Goal: Information Seeking & Learning: Learn about a topic

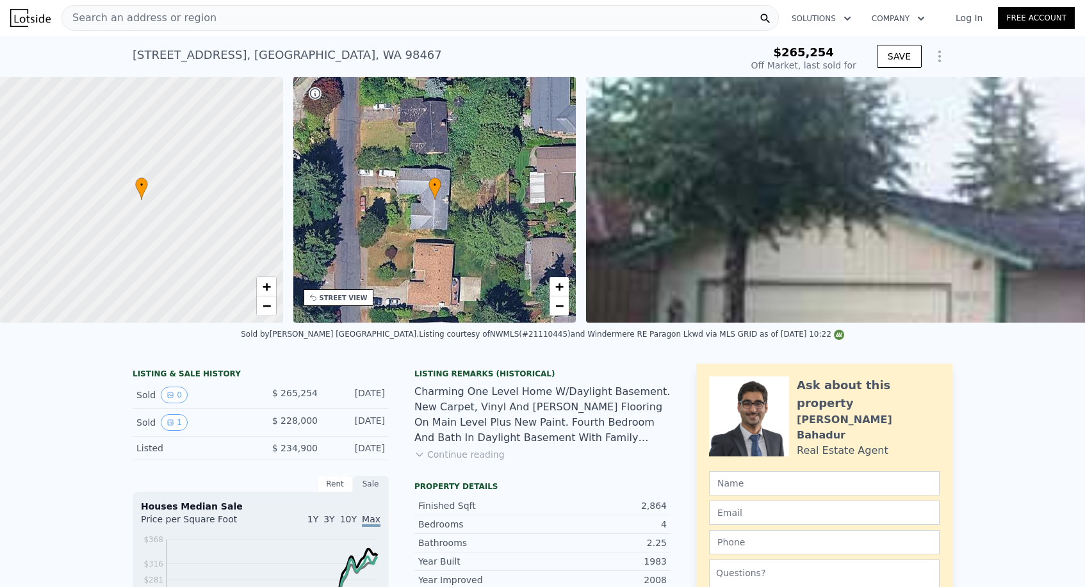
click at [122, 20] on span "Search an address or region" at bounding box center [139, 17] width 154 height 15
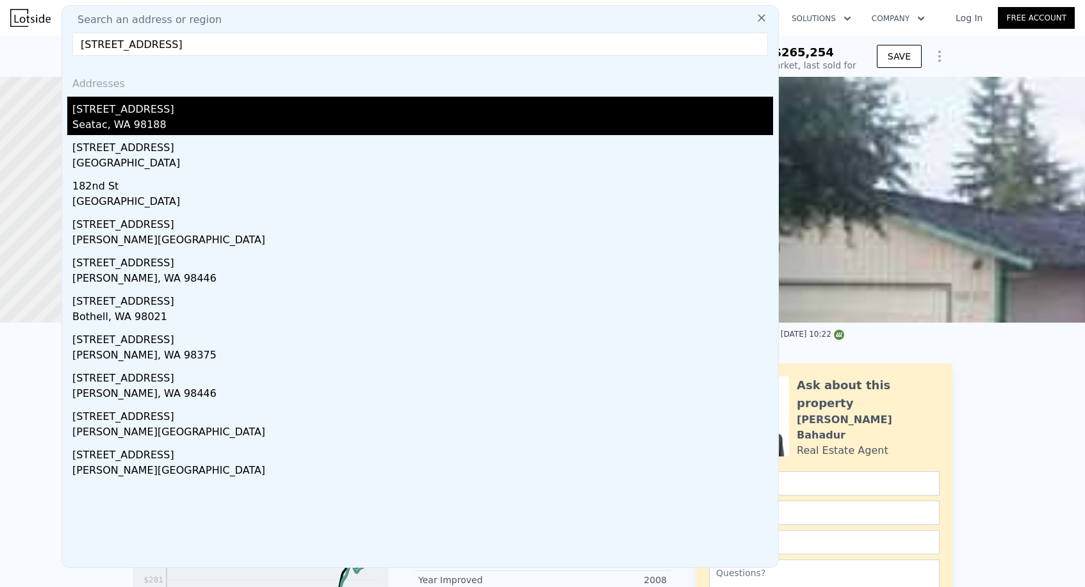
type input "[STREET_ADDRESS]"
click at [156, 106] on div "[STREET_ADDRESS]" at bounding box center [422, 107] width 701 height 20
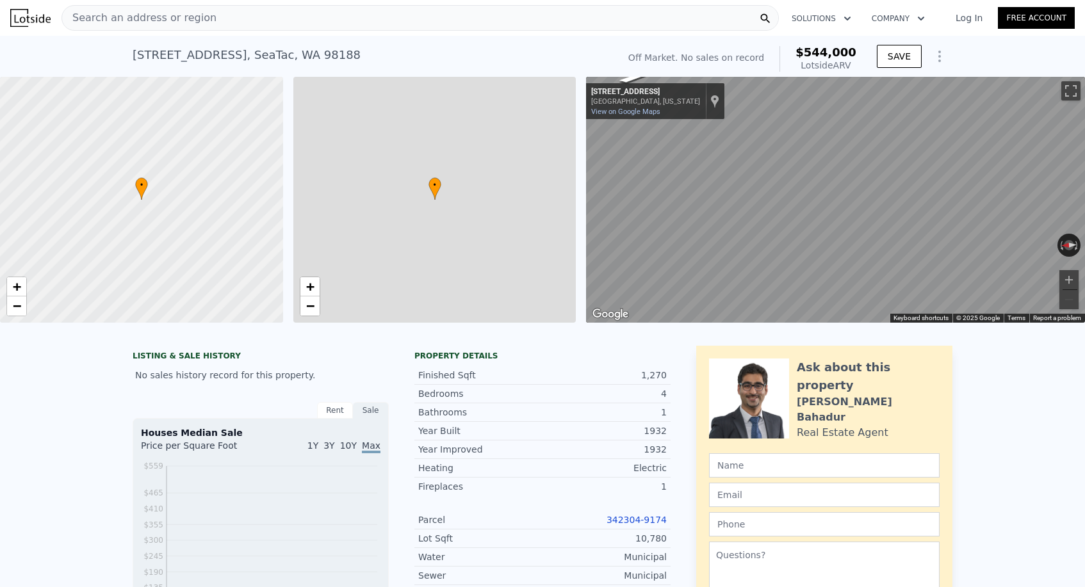
type input "$ 544,000"
type input "6"
type input "2"
type input "4"
type input "1"
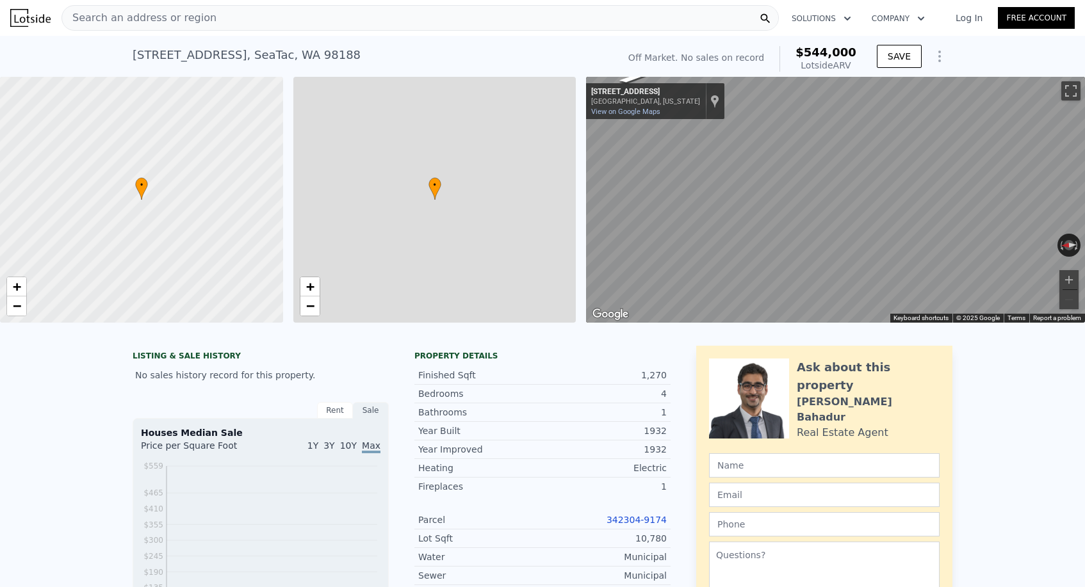
type input "2"
type input "960"
type input "1740"
type input "7700"
type input "11224"
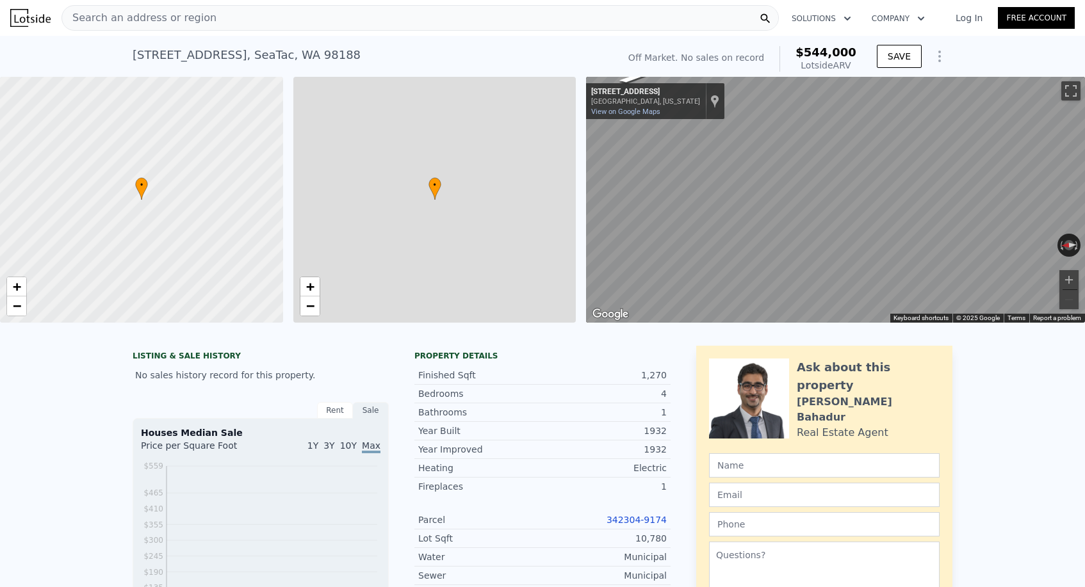
type input "$ 29,999"
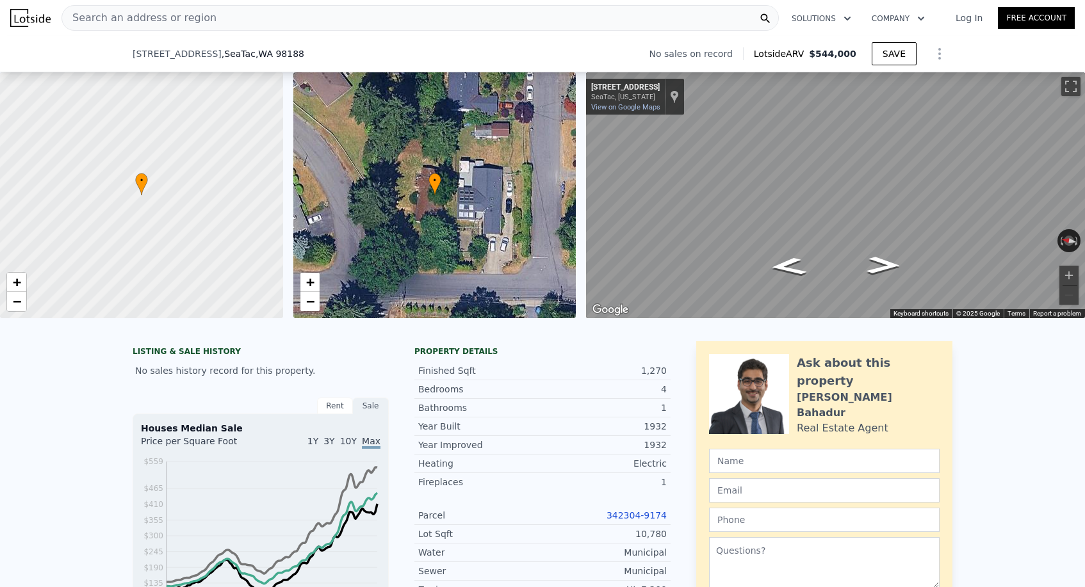
scroll to position [134, 0]
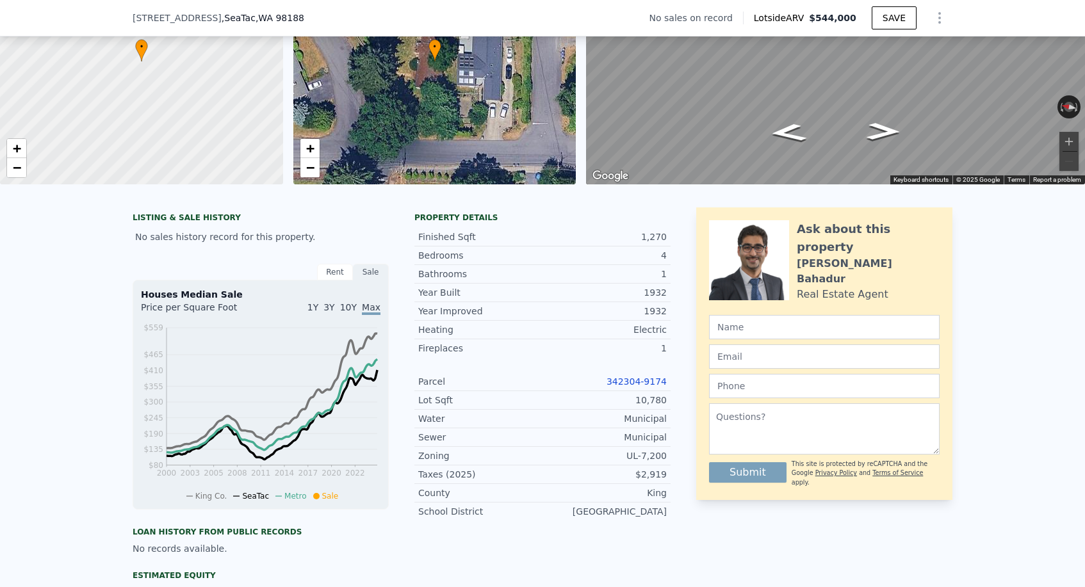
click at [627, 381] on link "342304-9174" at bounding box center [636, 382] width 60 height 10
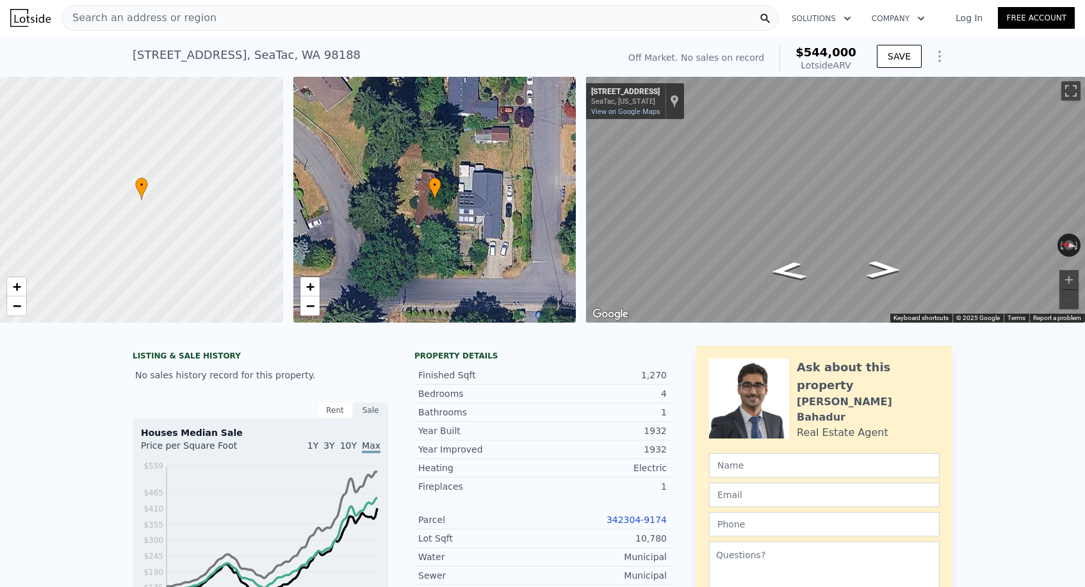
scroll to position [0, 0]
click at [163, 28] on div "Search an address or region" at bounding box center [139, 18] width 154 height 24
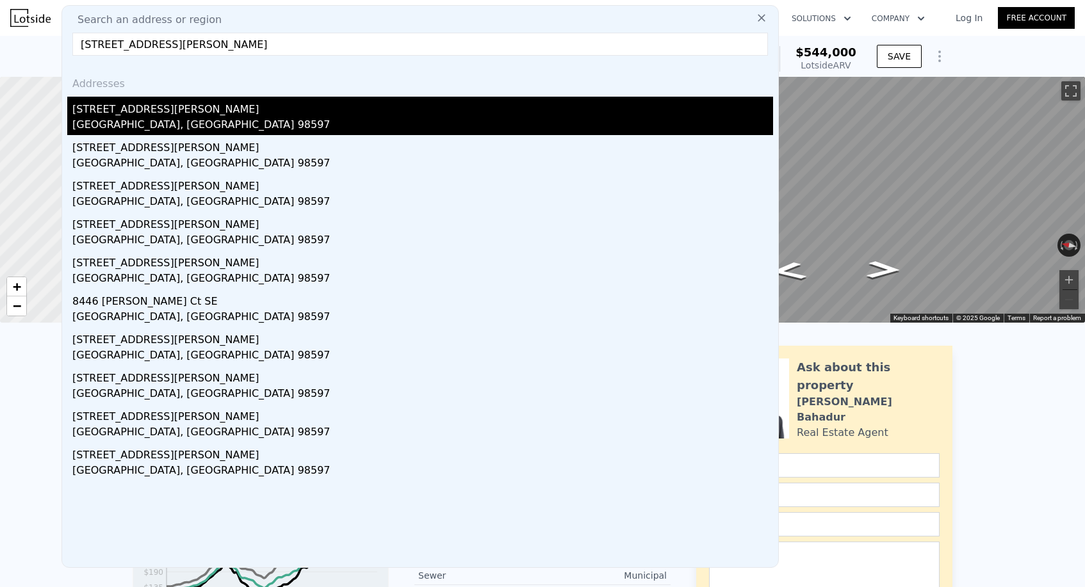
type input "[STREET_ADDRESS][PERSON_NAME]"
click at [156, 111] on div "[STREET_ADDRESS][PERSON_NAME]" at bounding box center [422, 107] width 701 height 20
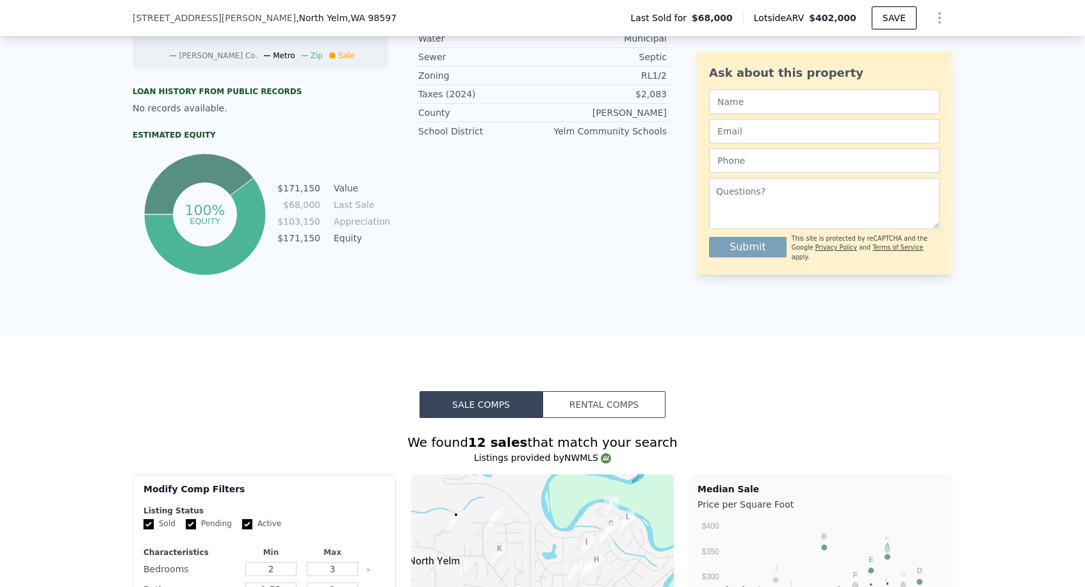
scroll to position [279, 0]
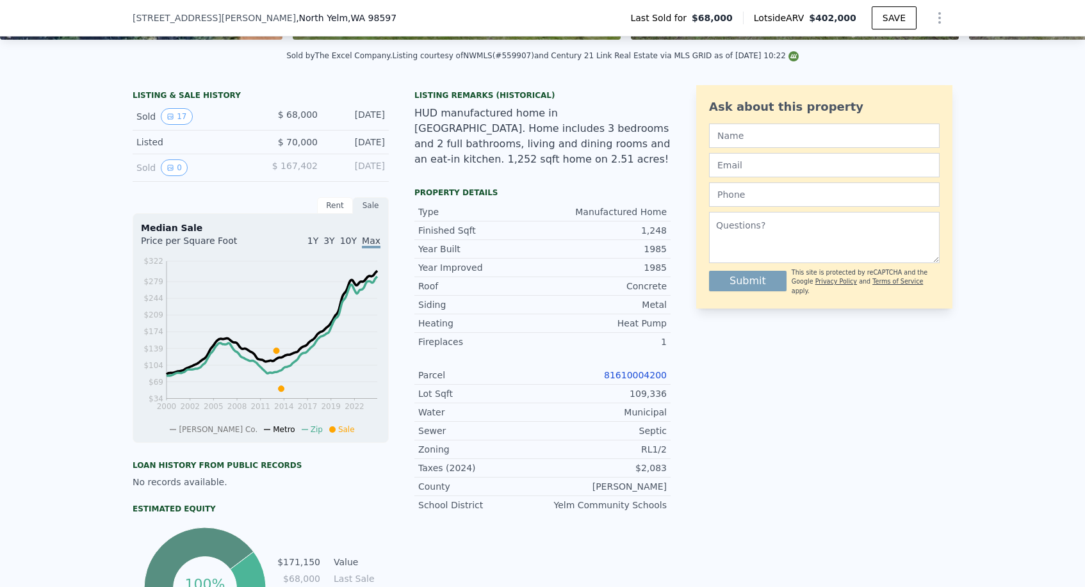
click at [645, 370] on link "81610004200" at bounding box center [635, 375] width 63 height 10
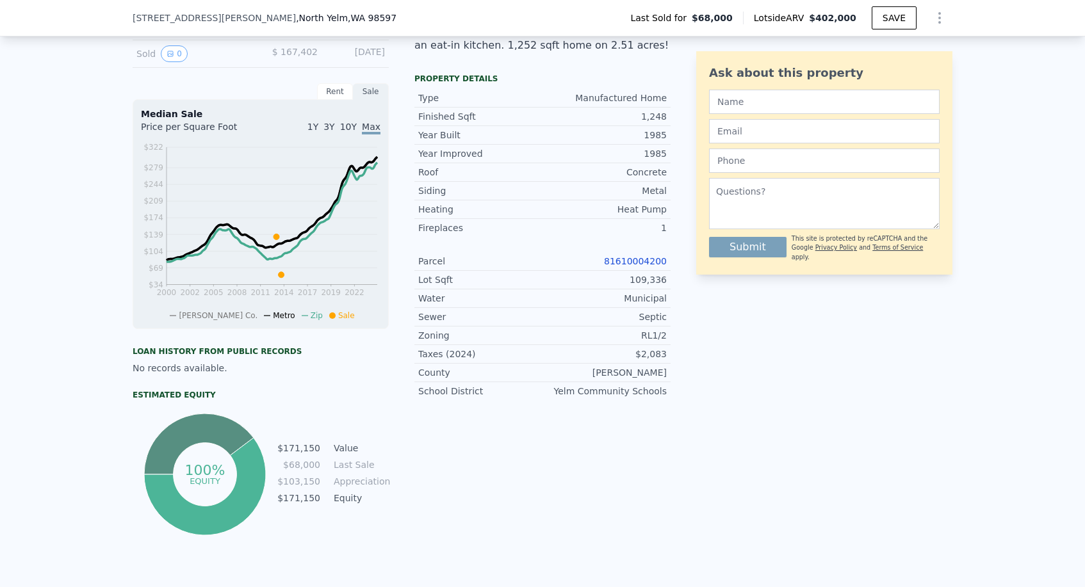
scroll to position [393, 0]
click at [621, 256] on link "81610004200" at bounding box center [635, 261] width 63 height 10
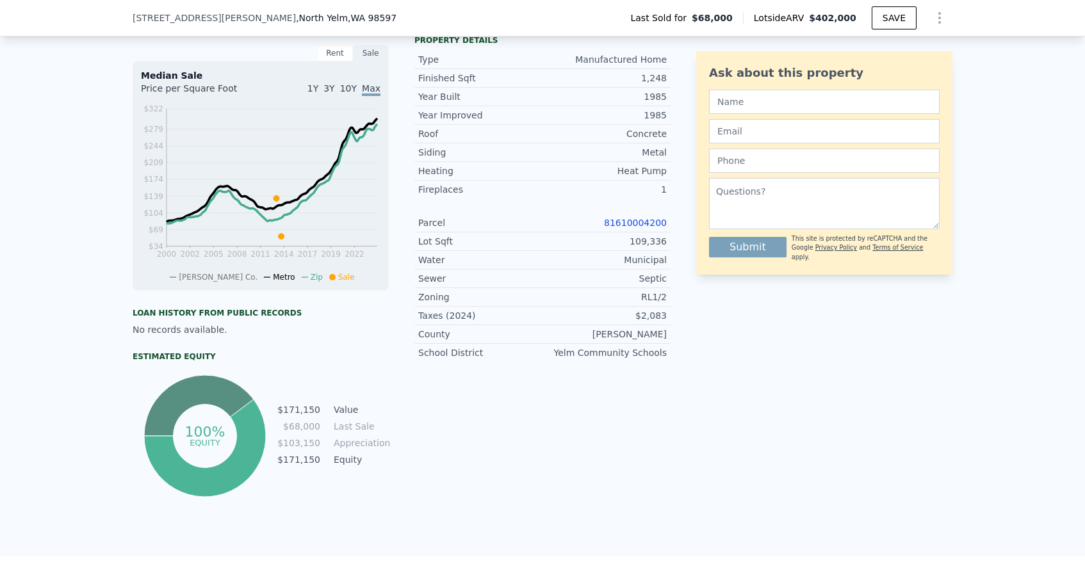
scroll to position [348, 0]
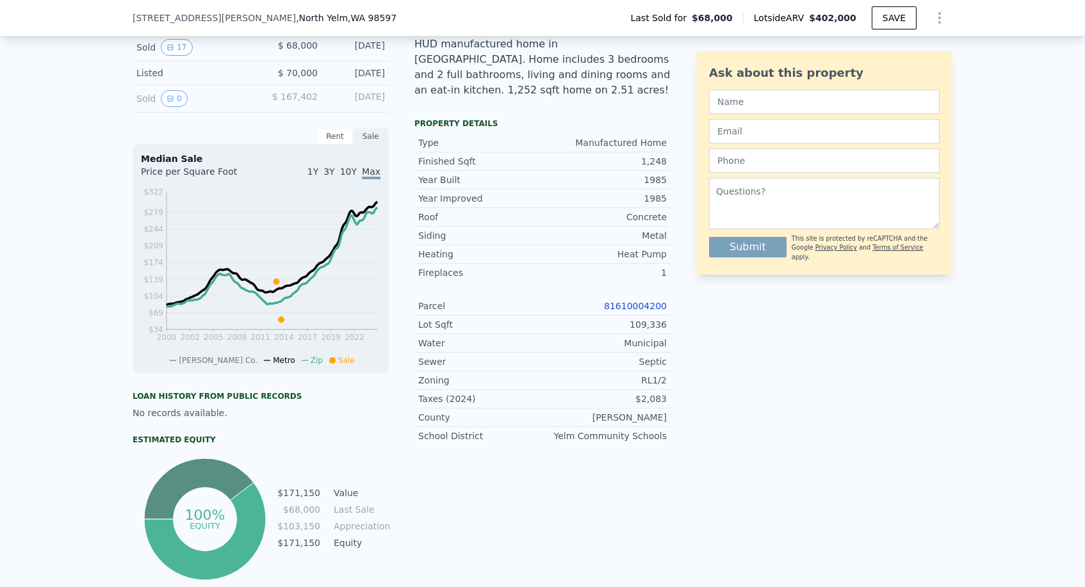
click at [633, 301] on link "81610004200" at bounding box center [635, 306] width 63 height 10
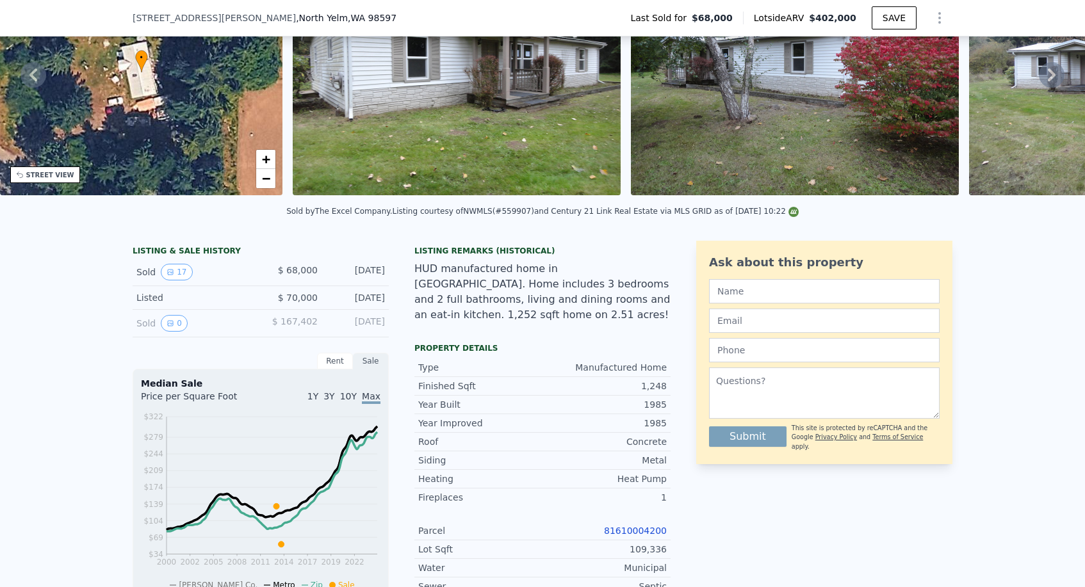
scroll to position [93, 0]
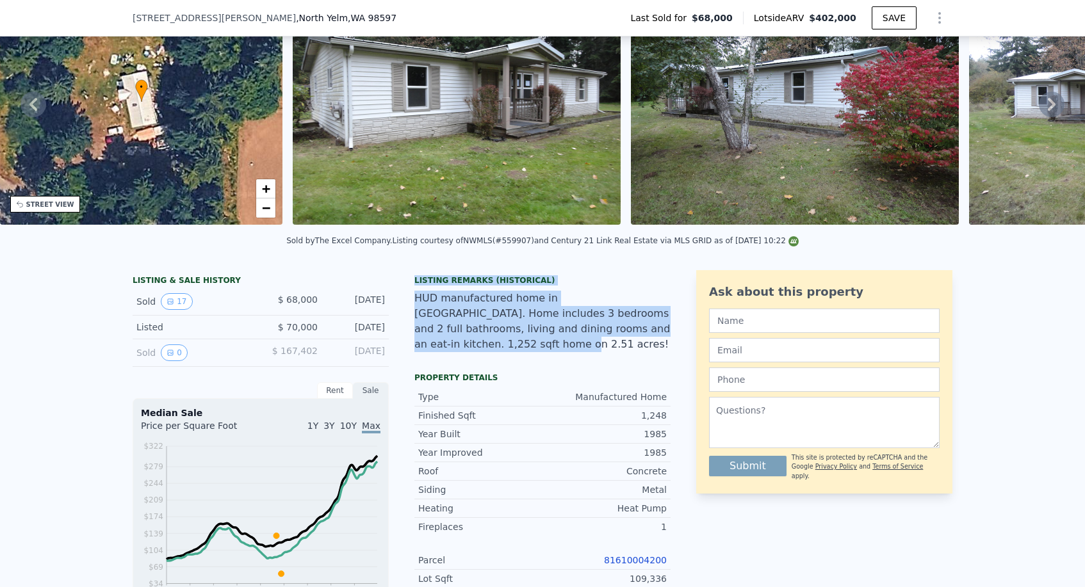
drag, startPoint x: 413, startPoint y: 282, endPoint x: 651, endPoint y: 341, distance: 244.6
click at [651, 341] on div "LISTING & SALE HISTORY Sold 17 $ 68,000 [DATE] Listed $ 70,000 [DATE] Sold 0 $ …" at bounding box center [402, 553] width 538 height 567
click at [673, 334] on div "LISTING & SALE HISTORY Sold 17 $ 68,000 [DATE] Listed $ 70,000 [DATE] Sold 0 $ …" at bounding box center [543, 553] width 820 height 567
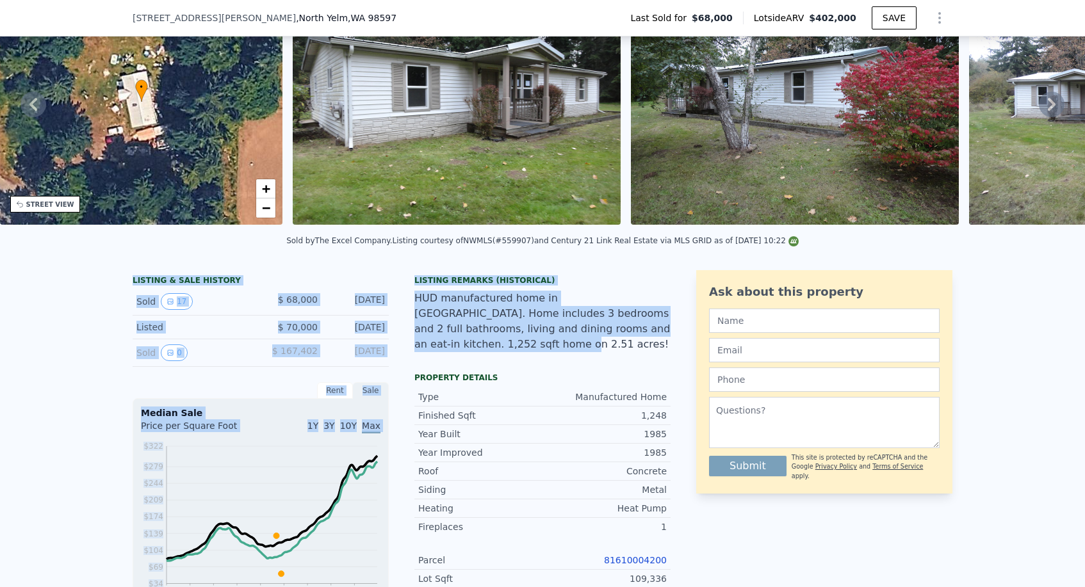
drag, startPoint x: 669, startPoint y: 334, endPoint x: 237, endPoint y: 271, distance: 436.8
click at [237, 271] on div "LISTING & SALE HISTORY Sold 17 $ 68,000 [DATE] Listed $ 70,000 [DATE] Sold 0 $ …" at bounding box center [402, 553] width 538 height 567
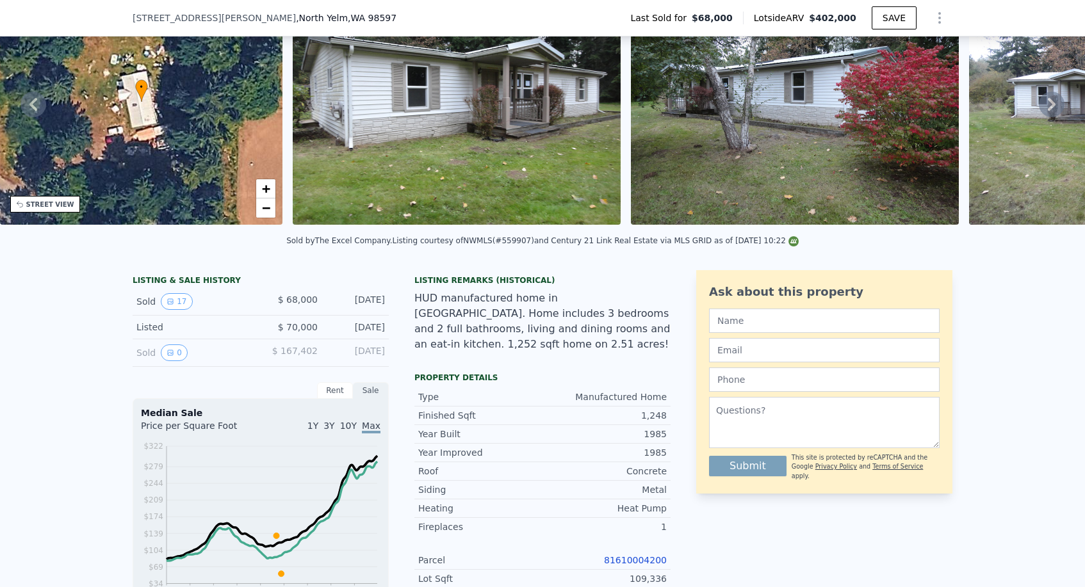
click at [136, 260] on div "LISTING & SALE HISTORY Sold 17 $ 68,000 [DATE] Listed $ 70,000 [DATE] Sold 0 $ …" at bounding box center [542, 577] width 1085 height 634
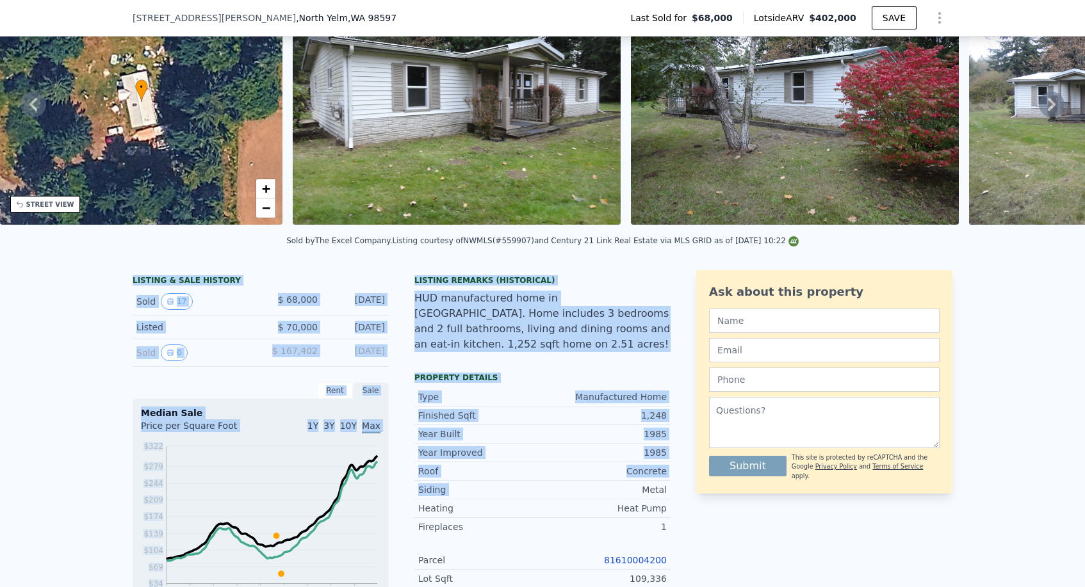
drag, startPoint x: 115, startPoint y: 259, endPoint x: 552, endPoint y: 474, distance: 486.6
click at [552, 474] on div "LISTING & SALE HISTORY Sold 17 $ 68,000 [DATE] Listed $ 70,000 [DATE] Sold 0 $ …" at bounding box center [542, 577] width 1085 height 634
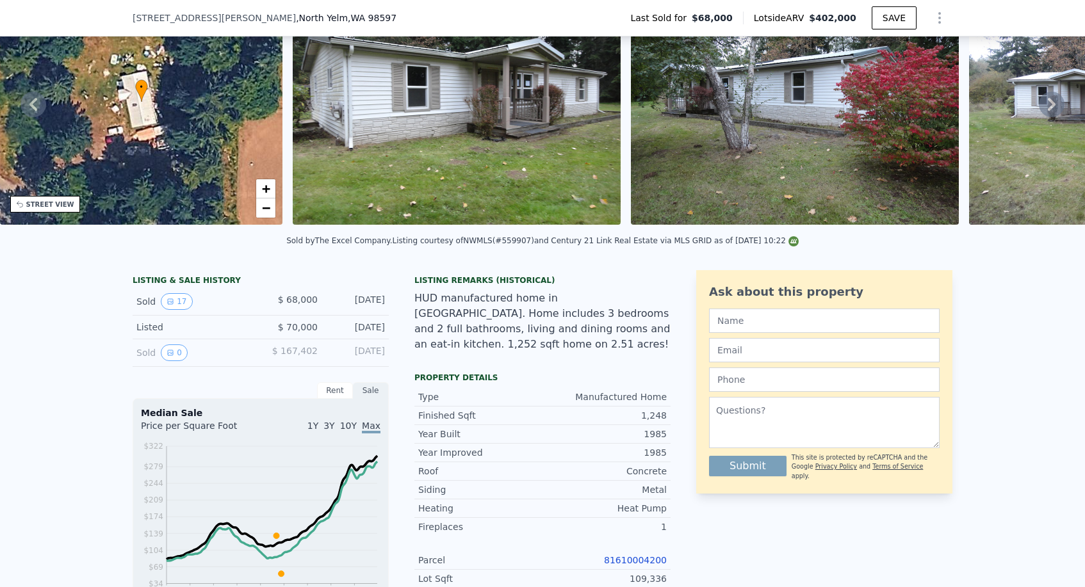
click at [313, 252] on div "Sold by The Excel Company . Listing courtesy of NWMLS (#559907) and Century 21 …" at bounding box center [542, 244] width 1085 height 31
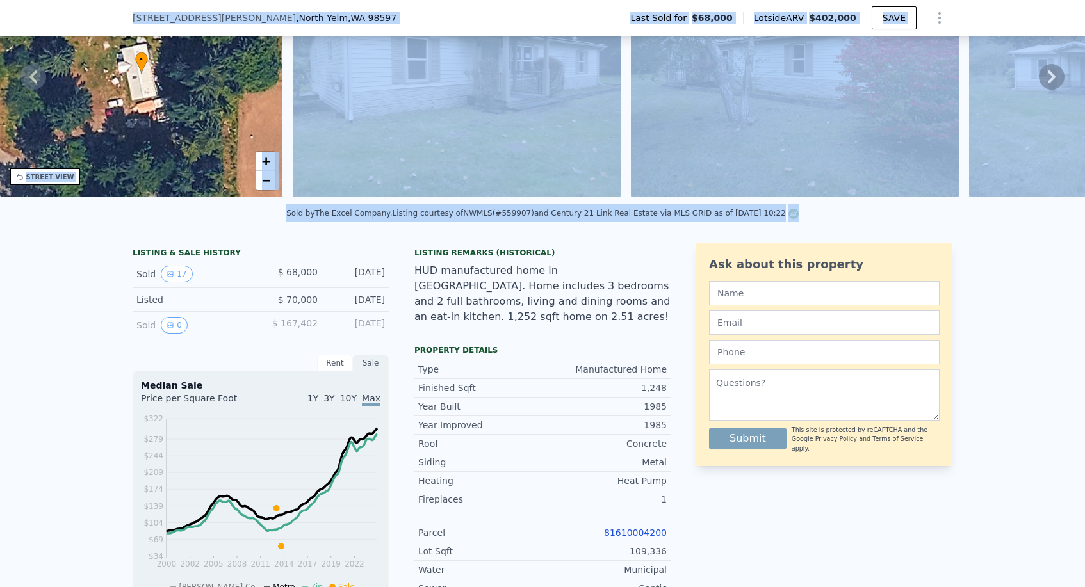
scroll to position [224, 0]
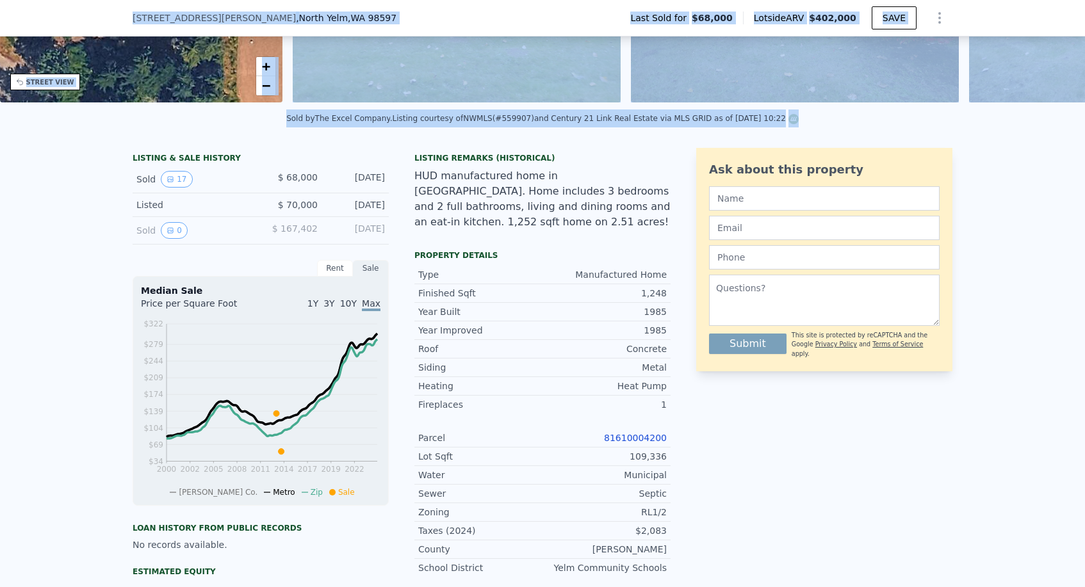
drag, startPoint x: 127, startPoint y: 259, endPoint x: 679, endPoint y: 608, distance: 652.2
click at [679, 587] on html "Search an address or region Solutions Company Open main menu Log In Free Accoun…" at bounding box center [542, 293] width 1085 height 587
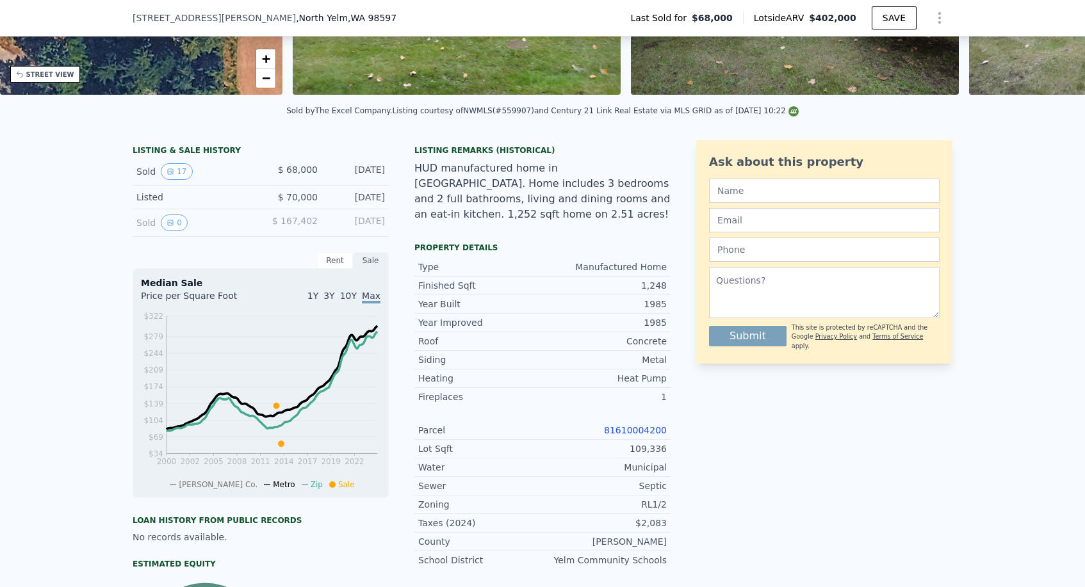
click at [395, 140] on div "LISTING & SALE HISTORY Sold 17 $ 68,000 [DATE] Listed $ 70,000 [DATE] Sold 0 $ …" at bounding box center [402, 423] width 538 height 567
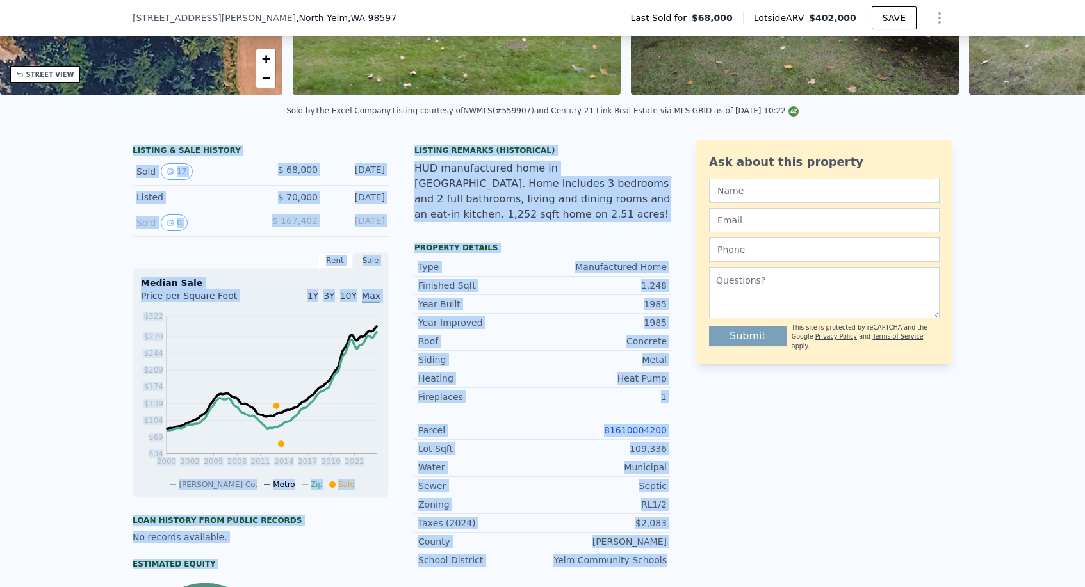
drag, startPoint x: 126, startPoint y: 144, endPoint x: 670, endPoint y: 546, distance: 676.8
click at [670, 546] on div "LISTING & SALE HISTORY Sold 17 $ 68,000 [DATE] Listed $ 70,000 [DATE] Sold 0 $ …" at bounding box center [542, 447] width 1085 height 634
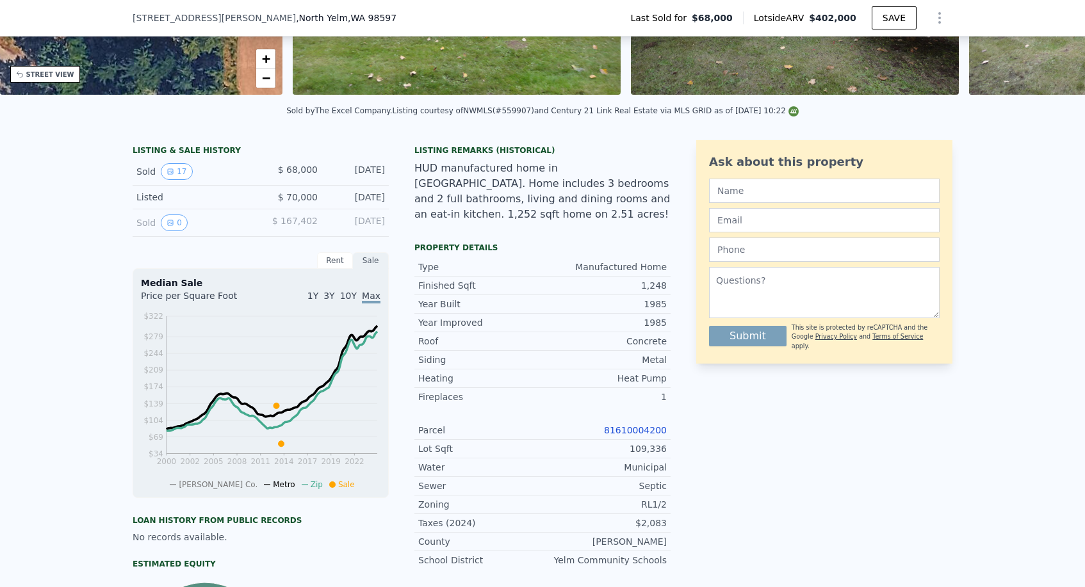
click at [705, 525] on div "Ask about this property Submit This site is protected by reCAPTCHA and the Goog…" at bounding box center [824, 423] width 256 height 567
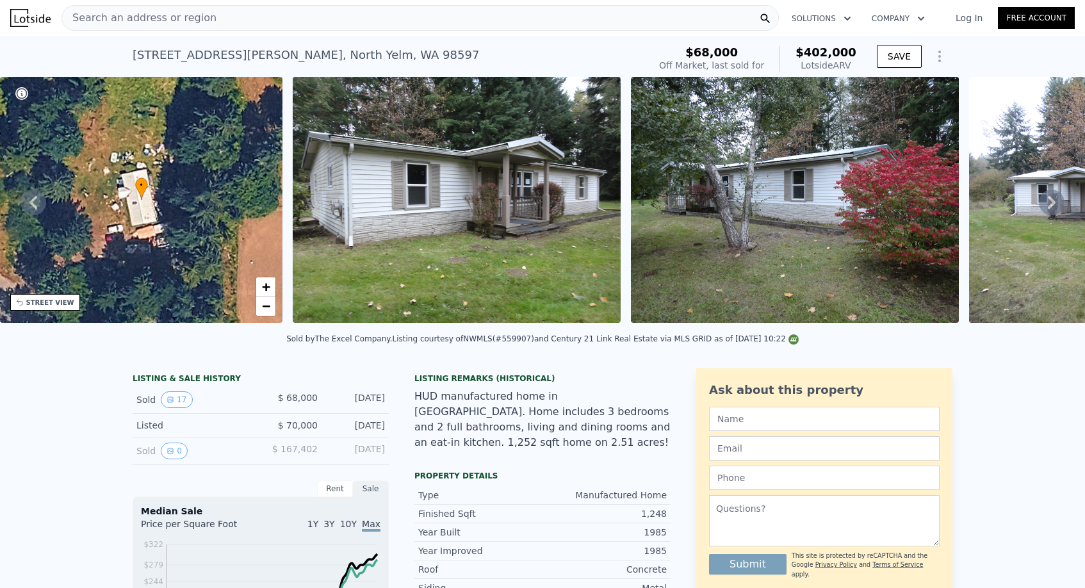
scroll to position [0, 0]
click at [187, 34] on nav "Search an address or region Solutions Company Open main menu Log In Free Account" at bounding box center [542, 18] width 1085 height 36
click at [187, 31] on div "Search an address or region Solutions Company Open main menu Log In Free Account" at bounding box center [542, 18] width 1064 height 31
click at [183, 19] on span "Search an address or region" at bounding box center [139, 17] width 154 height 15
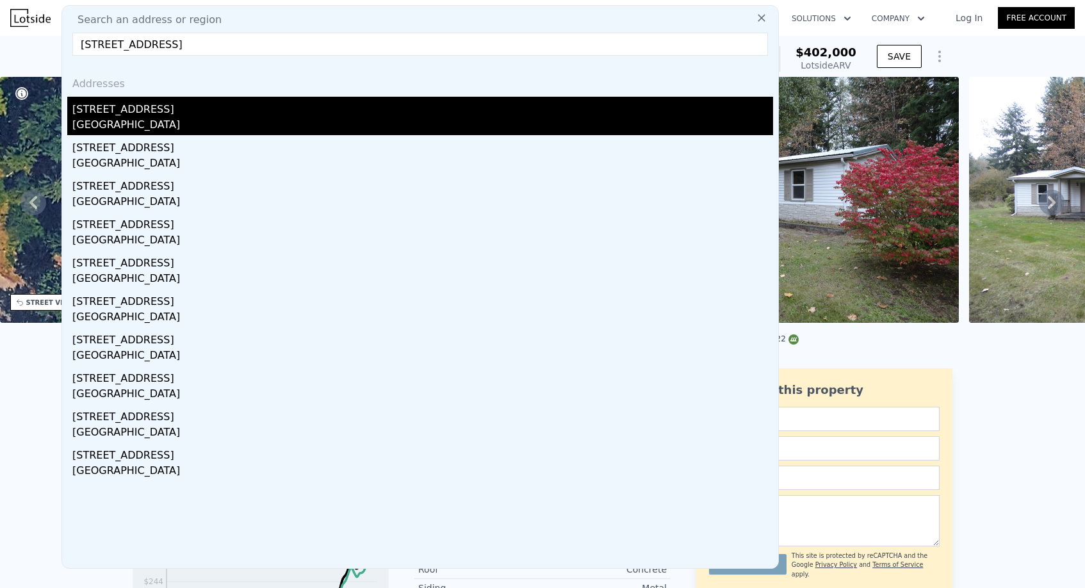
type input "[STREET_ADDRESS]"
click at [174, 103] on div "[STREET_ADDRESS]" at bounding box center [422, 107] width 701 height 20
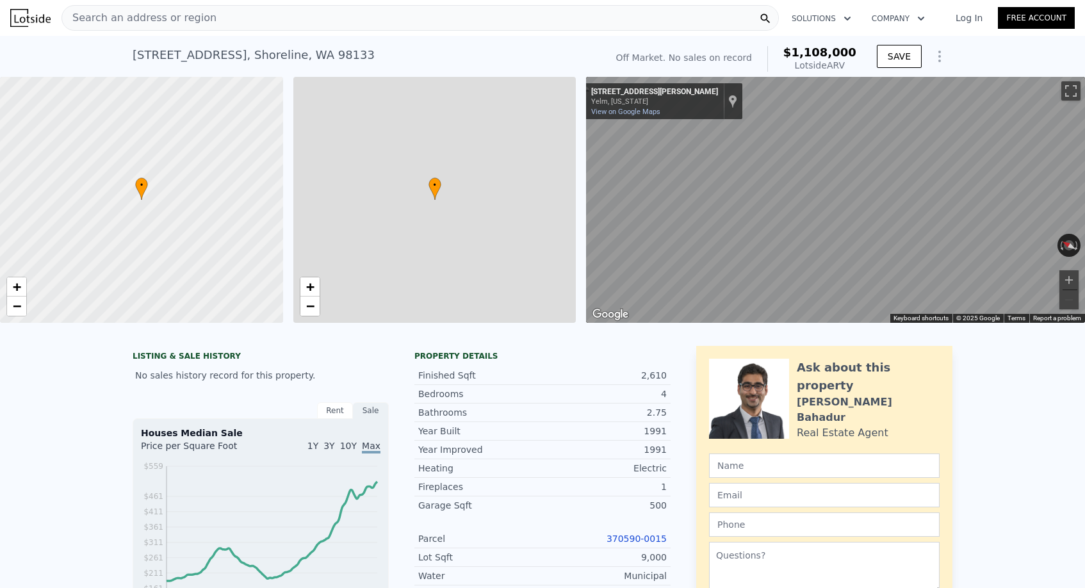
type input "$ 1,108,000"
type input "6"
type input "5"
type input "0"
type input "3"
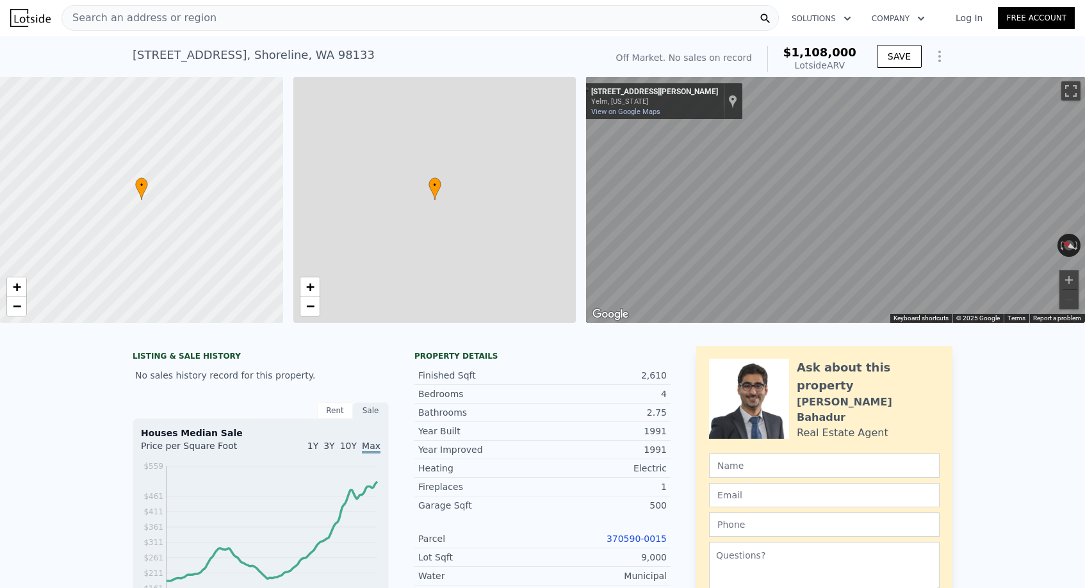
type input "1870"
type input "3190"
type input "6000"
type input "12300"
type input "$ 29,999"
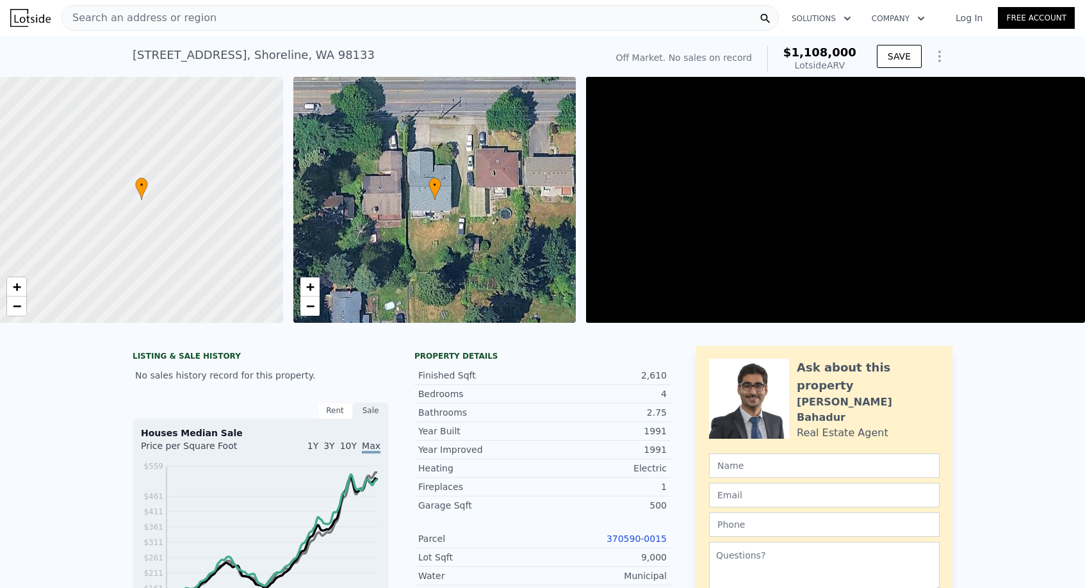
scroll to position [0, 5]
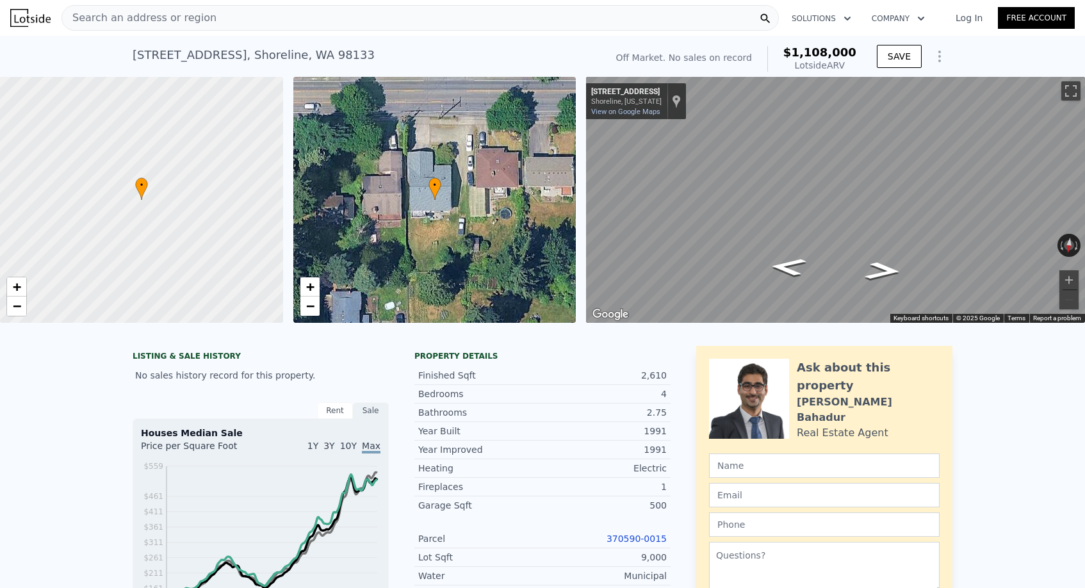
click at [278, 0] on nav "Search an address or region Solutions Company Open main menu Log In Free Account" at bounding box center [542, 18] width 1085 height 36
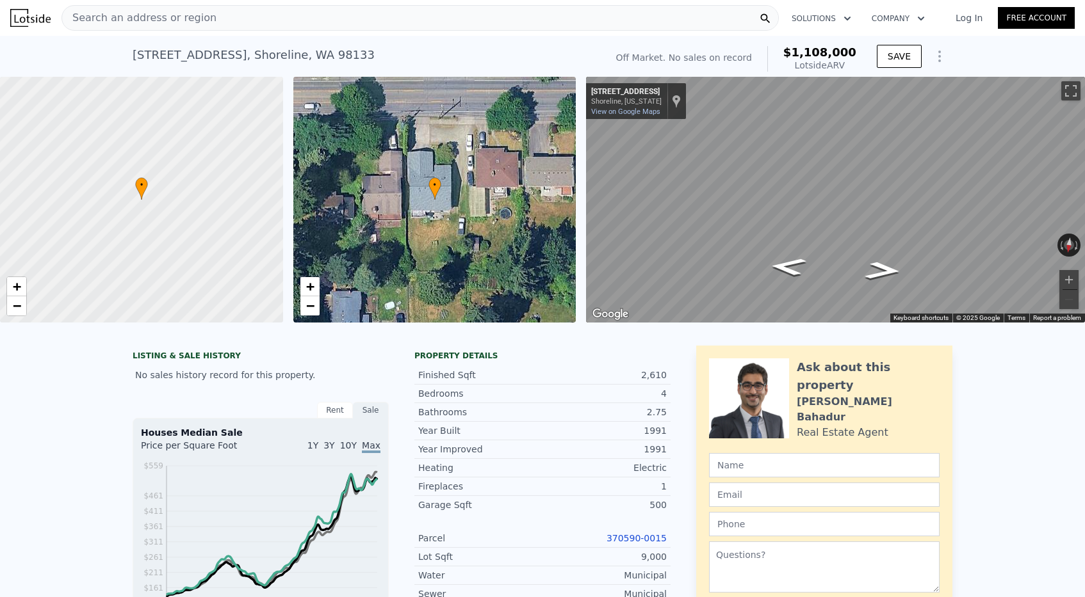
scroll to position [0, 0]
click at [167, 21] on span "Search an address or region" at bounding box center [139, 17] width 154 height 15
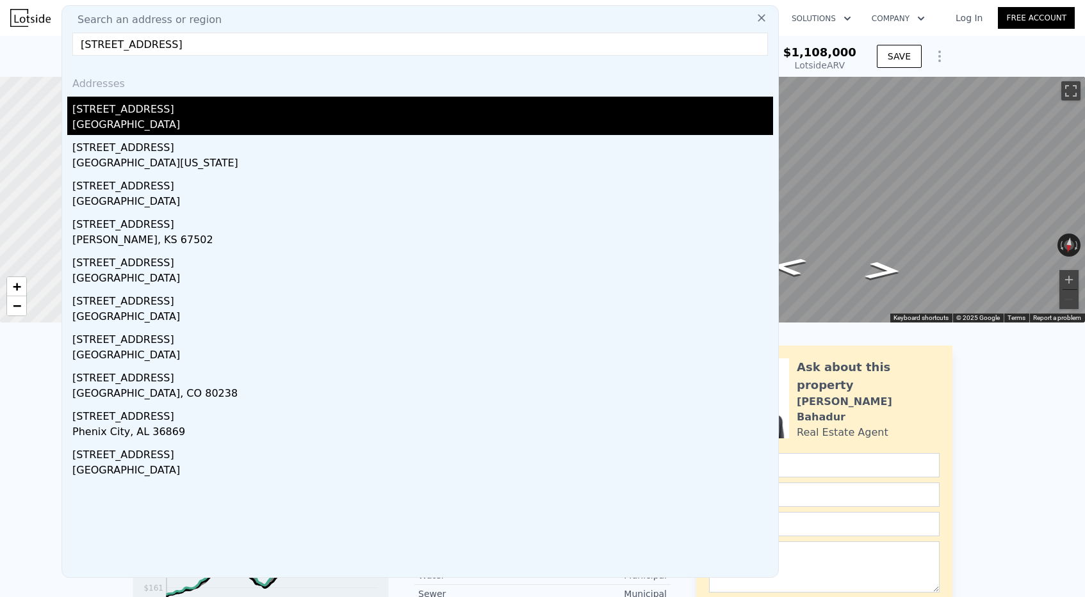
type input "[STREET_ADDRESS]"
click at [179, 114] on div "[STREET_ADDRESS]" at bounding box center [422, 107] width 701 height 20
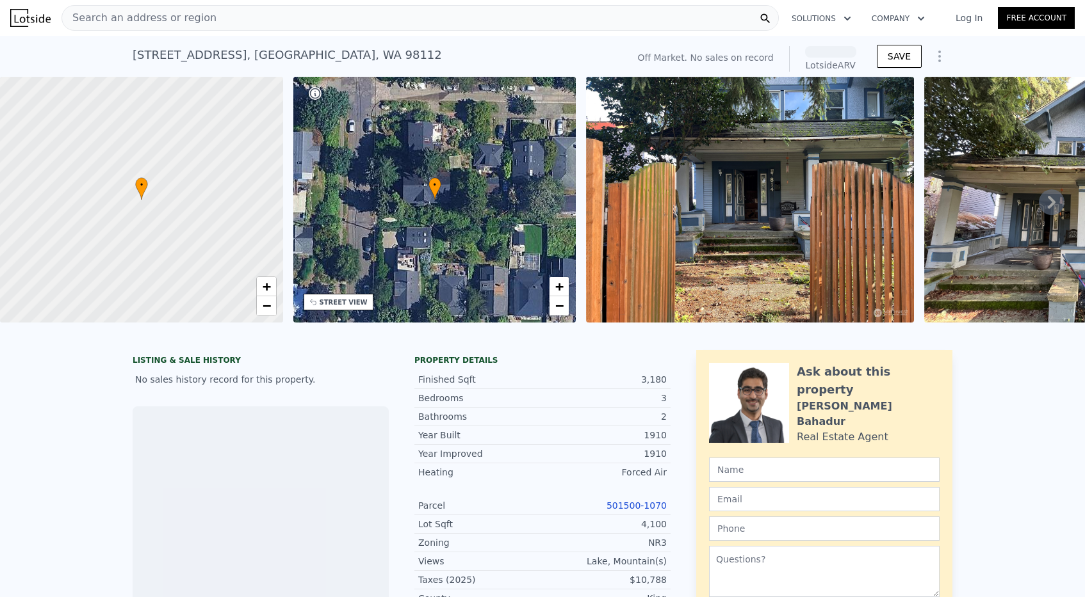
click at [621, 507] on link "501500-1070" at bounding box center [636, 506] width 60 height 10
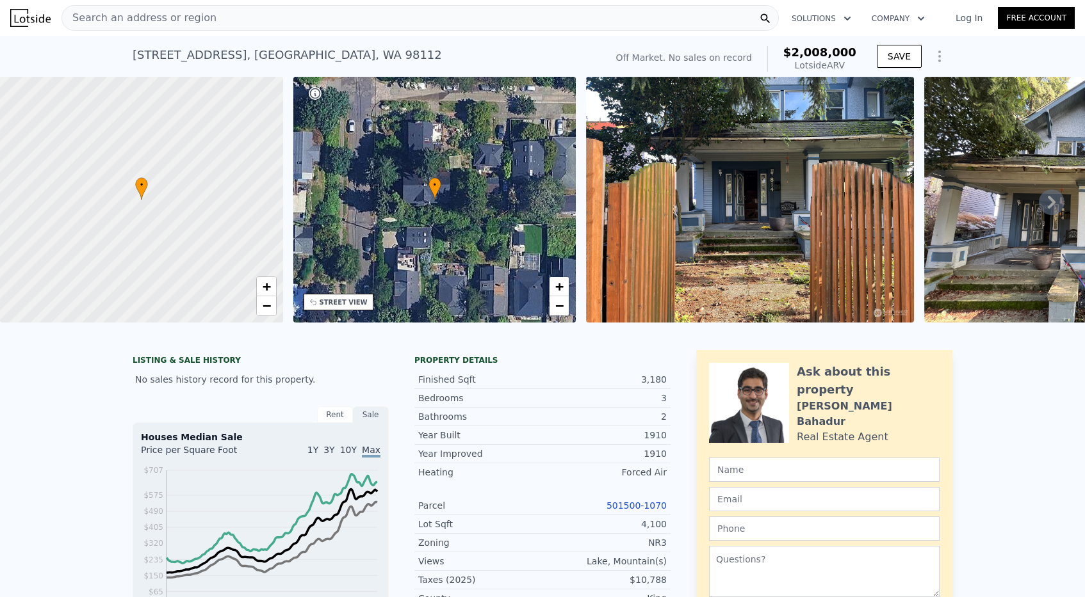
click at [227, 22] on div "Search an address or region" at bounding box center [419, 18] width 717 height 26
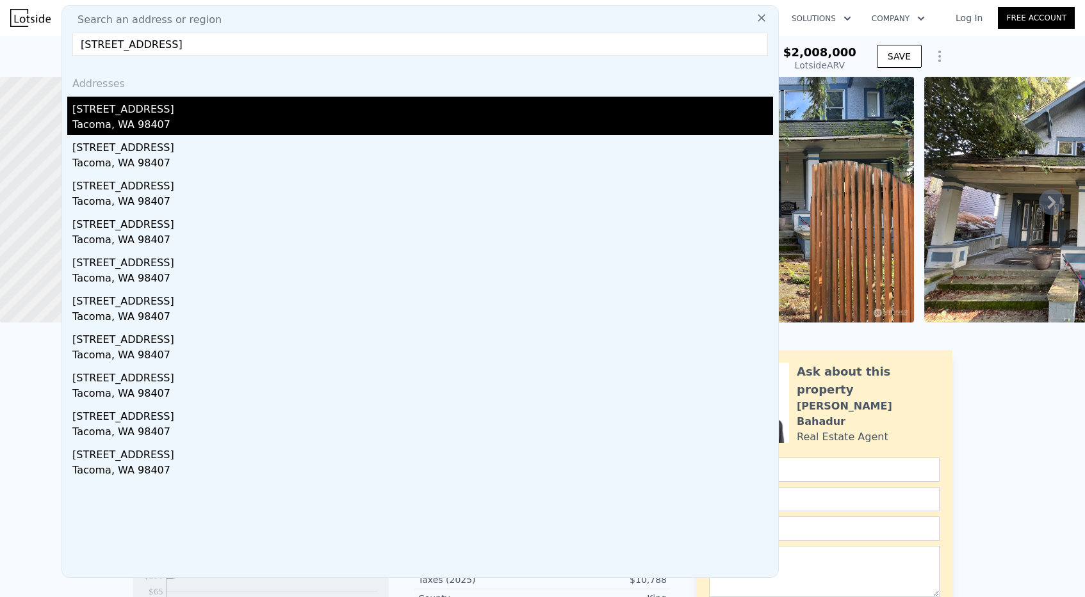
type input "[STREET_ADDRESS]"
click at [169, 120] on div "Tacoma, WA 98407" at bounding box center [422, 126] width 701 height 18
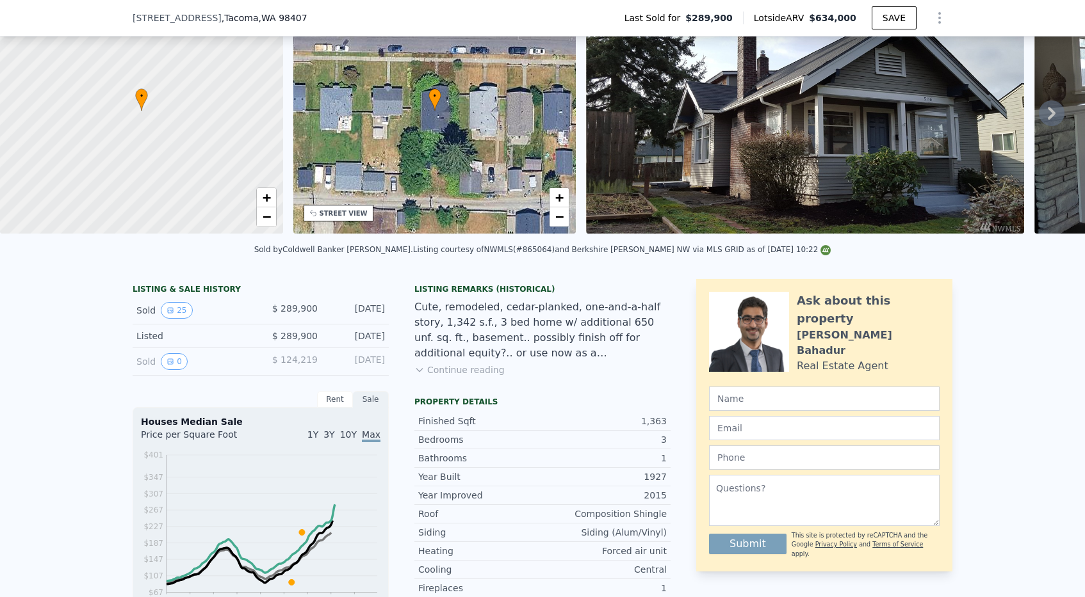
scroll to position [161, 0]
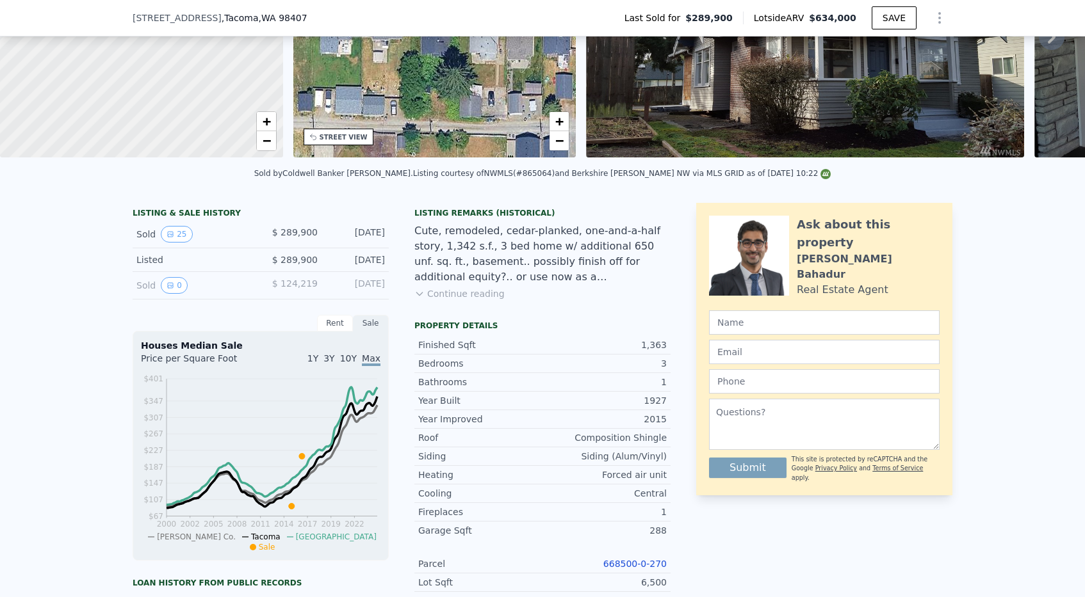
click at [626, 564] on link "668500-0-270" at bounding box center [634, 564] width 63 height 10
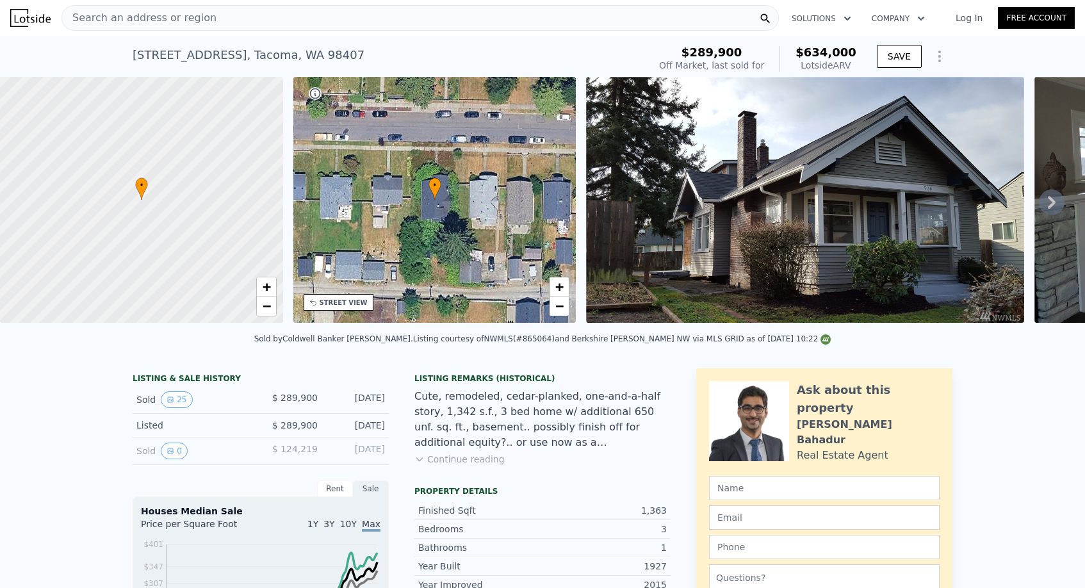
scroll to position [0, 0]
click at [165, 13] on span "Search an address or region" at bounding box center [139, 17] width 154 height 15
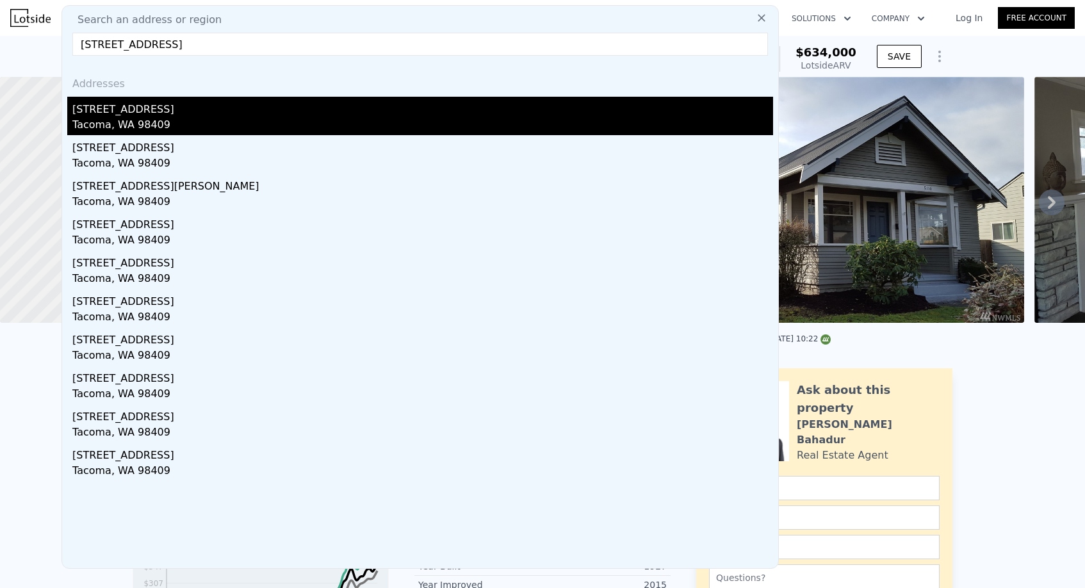
type input "[STREET_ADDRESS]"
click at [191, 129] on div "Tacoma, WA 98409" at bounding box center [422, 126] width 701 height 18
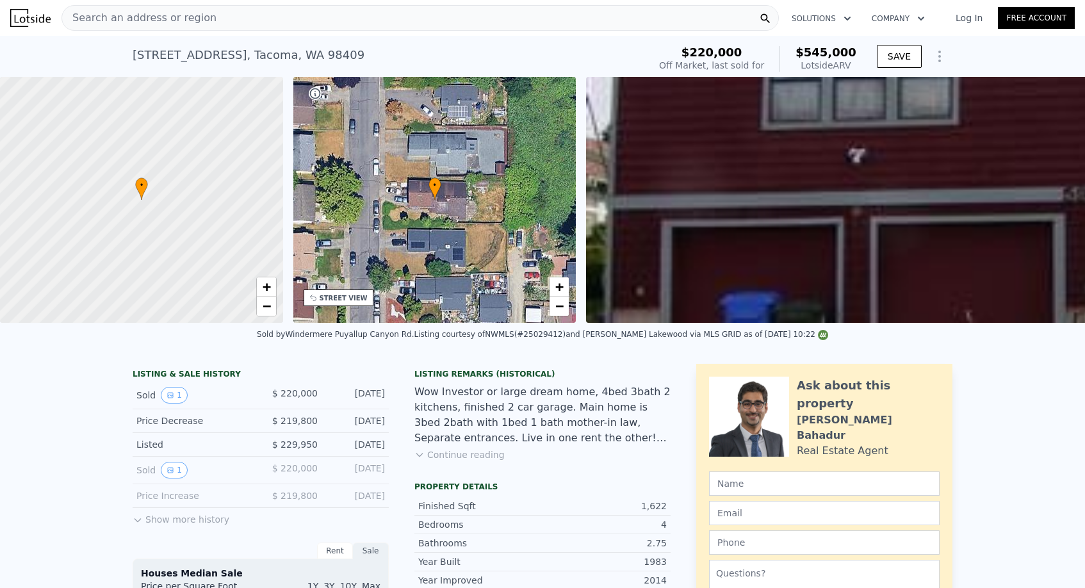
scroll to position [145, 0]
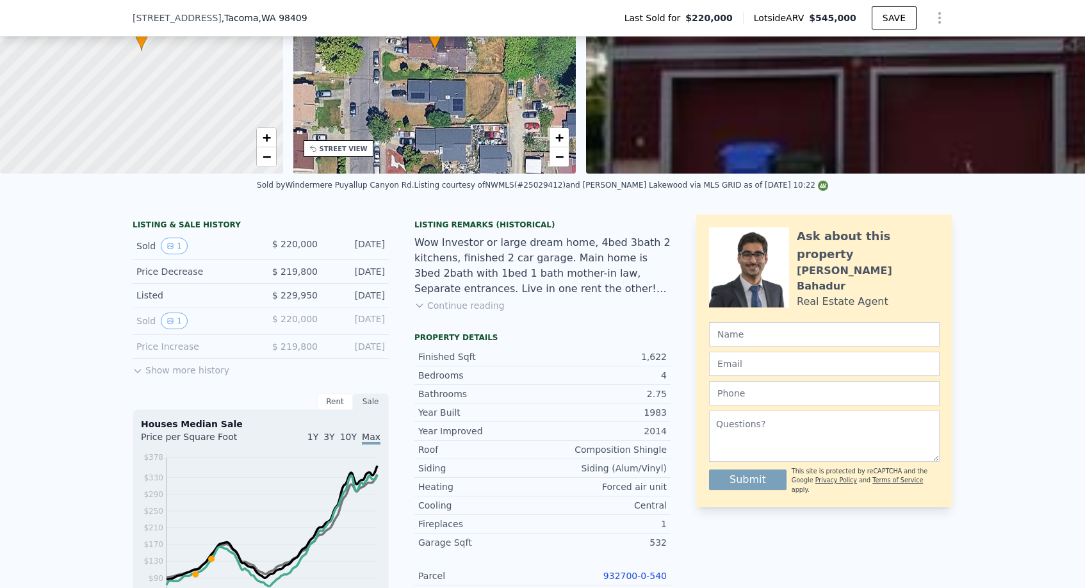
click at [609, 575] on link "932700-0-540" at bounding box center [634, 576] width 63 height 10
